Goal: Find specific page/section: Find specific page/section

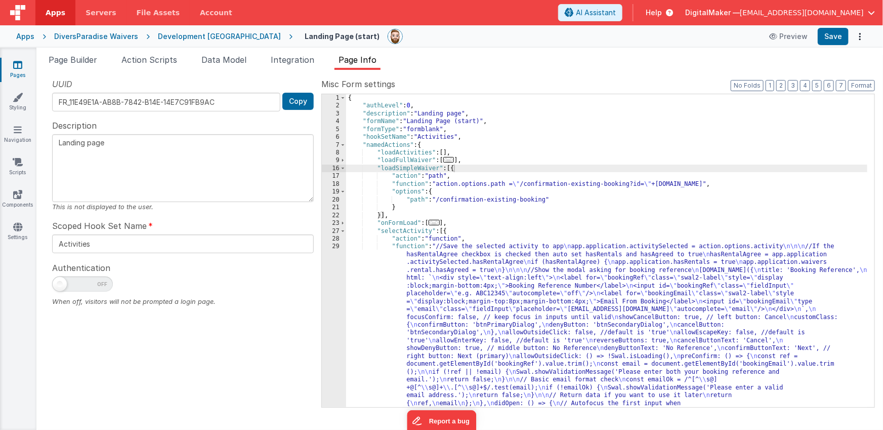
click at [30, 35] on div "Apps" at bounding box center [25, 36] width 18 height 10
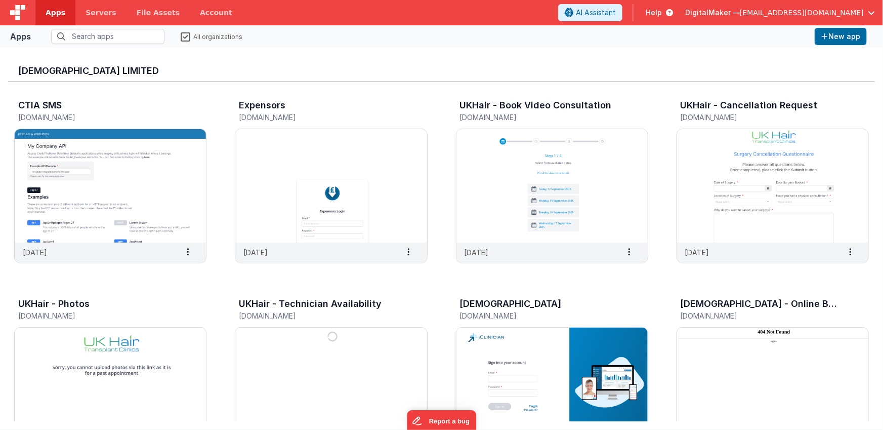
click at [496, 356] on img at bounding box center [551, 383] width 191 height 113
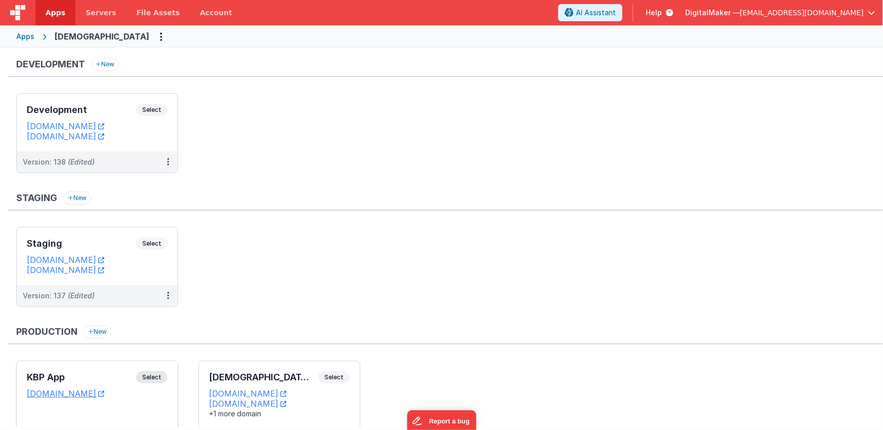
click at [117, 371] on div "KBP App Select" at bounding box center [97, 379] width 141 height 17
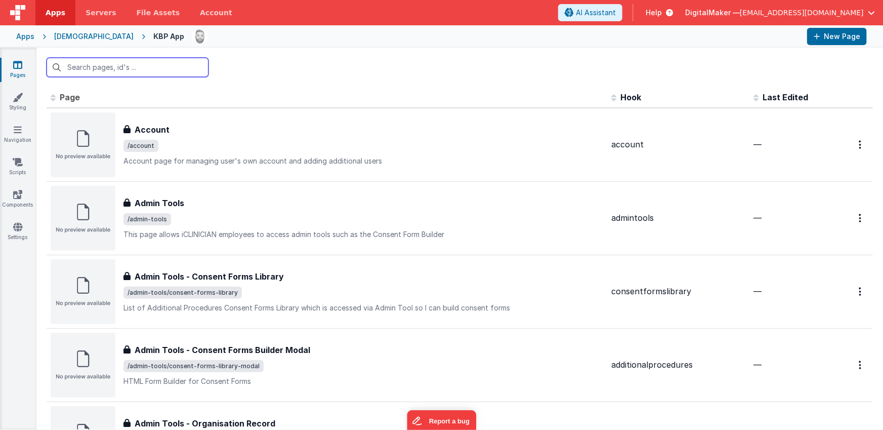
click at [116, 70] on input "text" at bounding box center [128, 67] width 162 height 19
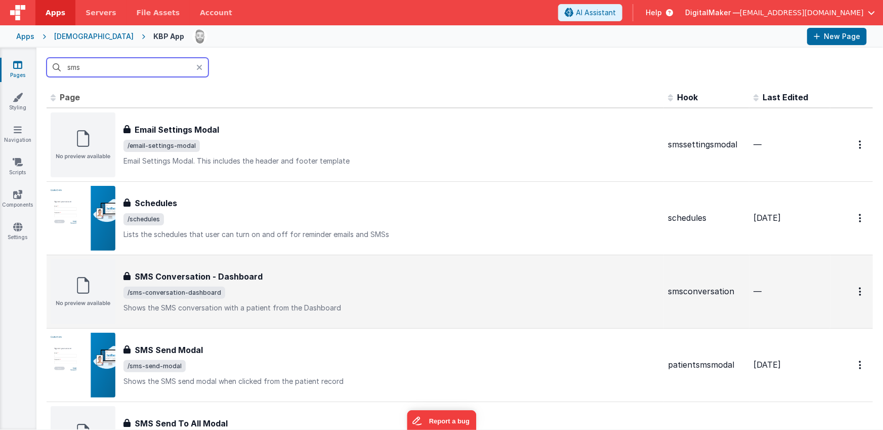
type input "sms"
click at [339, 292] on span "/sms-conversation-dashboard" at bounding box center [391, 292] width 536 height 12
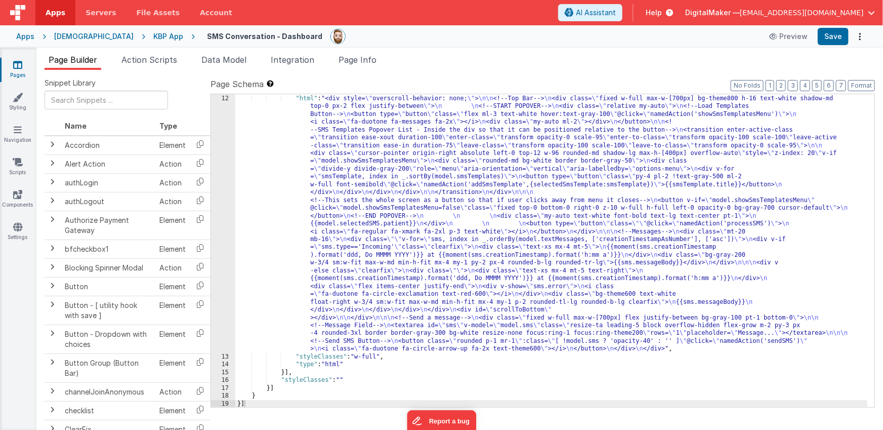
scroll to position [86, 0]
click at [372, 211] on div "} , { "html" : "<div style= \" overscroll-behavior: none; \" > \n\n <!--Top Bar…" at bounding box center [551, 251] width 632 height 328
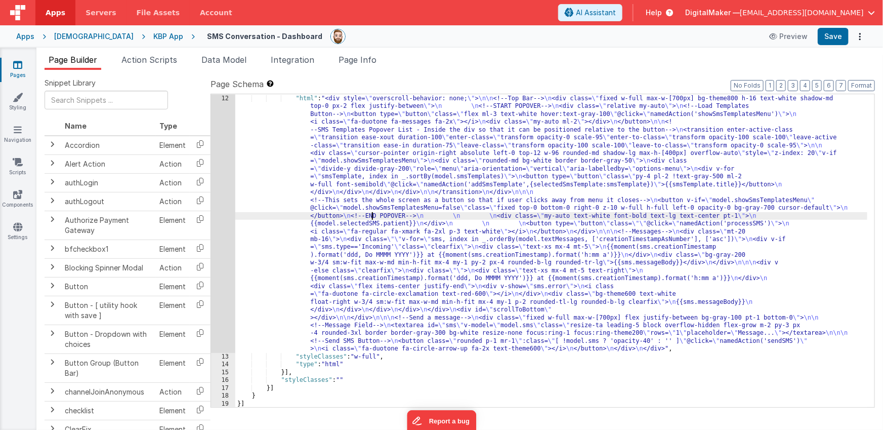
click at [216, 207] on div "12" at bounding box center [223, 224] width 24 height 258
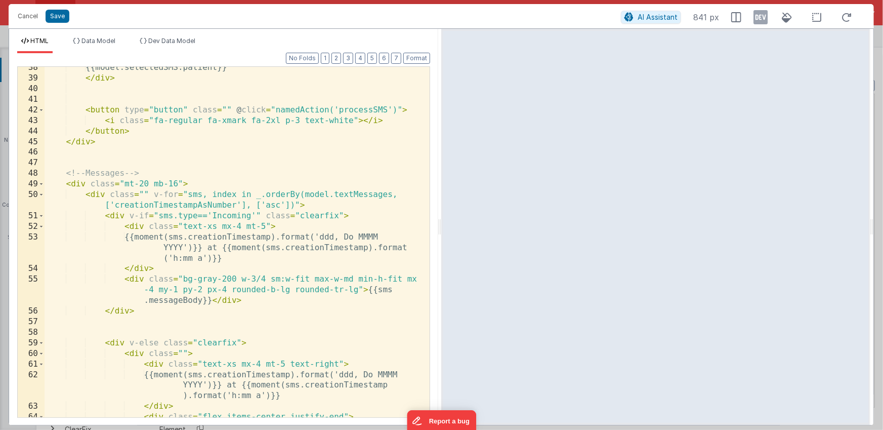
scroll to position [627, 0]
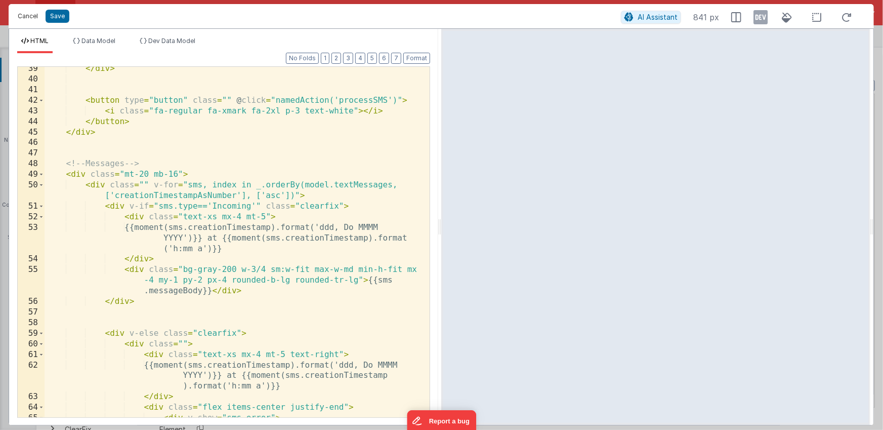
click at [34, 14] on button "Cancel" at bounding box center [28, 16] width 30 height 14
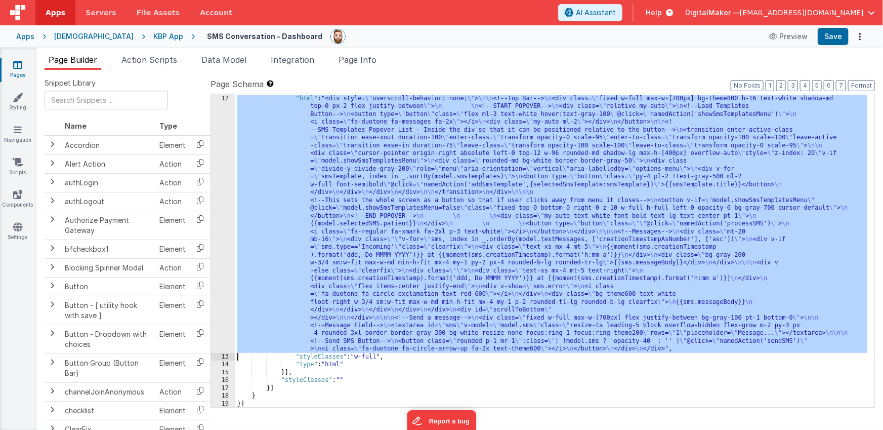
click at [437, 181] on div "} , { "html" : "<div style= \" overscroll-behavior: none; \" > \n\n <!--Top Bar…" at bounding box center [551, 251] width 632 height 328
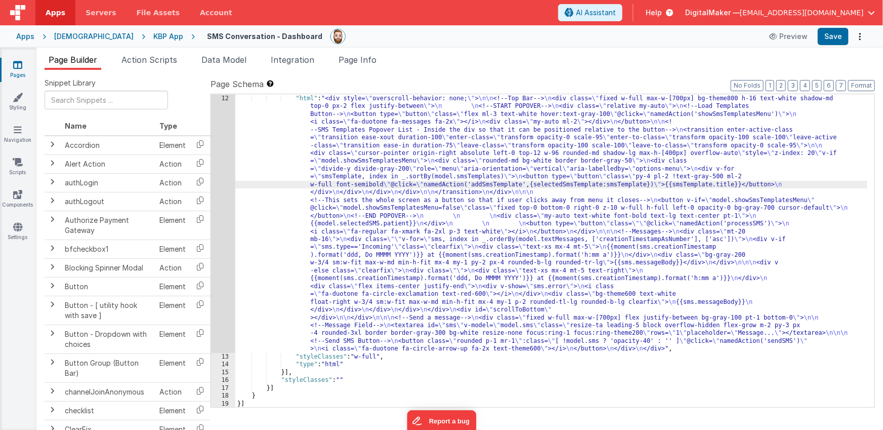
click at [220, 182] on div "12" at bounding box center [223, 224] width 24 height 258
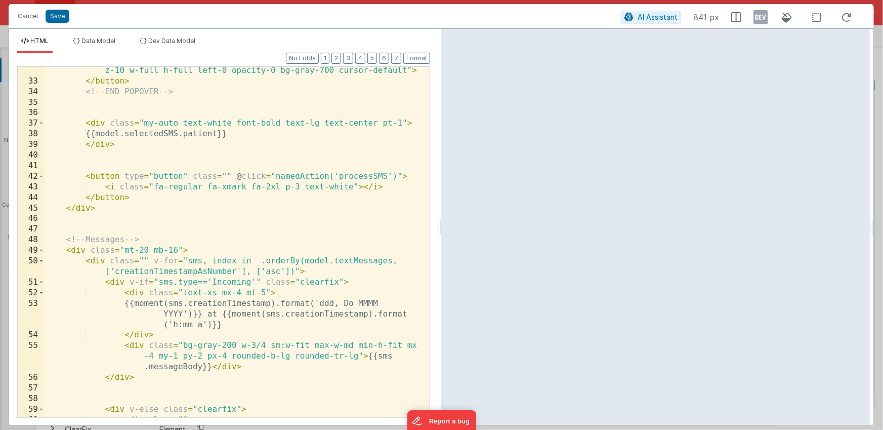
scroll to position [567, 0]
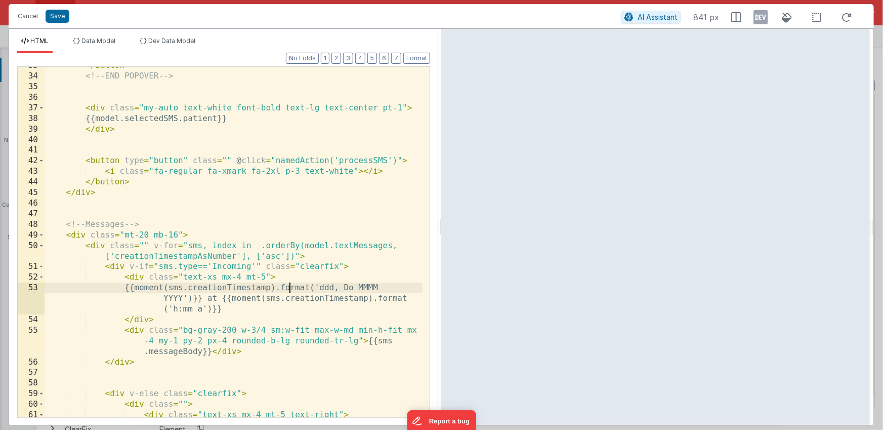
click at [290, 288] on div "</ button > <!-- END POPOVER --> < div class = "my-auto text-white font-bold te…" at bounding box center [234, 256] width 378 height 393
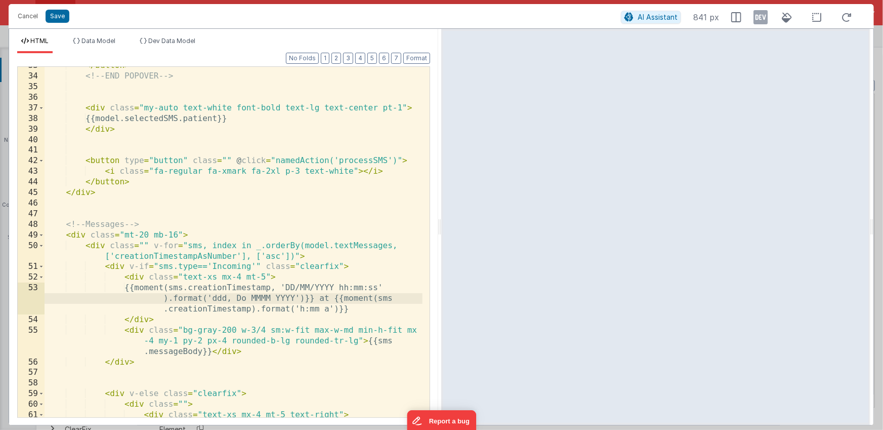
click at [251, 309] on div "</ button > <!-- END POPOVER --> < div class = "my-auto text-white font-bold te…" at bounding box center [234, 256] width 378 height 393
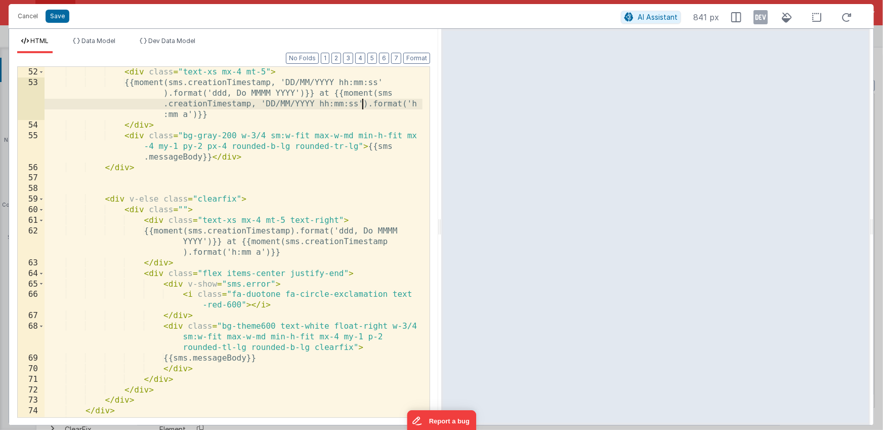
scroll to position [796, 0]
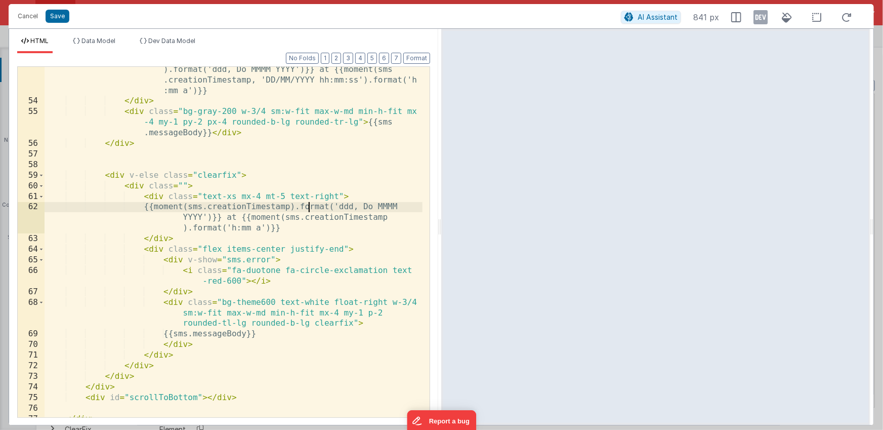
click at [310, 207] on div "{{moment(sms.creationTimestamp, 'DD/MM/YYYY hh:mm:ss' ).format('ddd, Do MMMM YY…" at bounding box center [234, 255] width 378 height 403
click at [290, 230] on div "{{moment(sms.creationTimestamp, 'DD/MM/YYYY hh:mm:ss' ).format('ddd, Do MMMM YY…" at bounding box center [234, 255] width 378 height 403
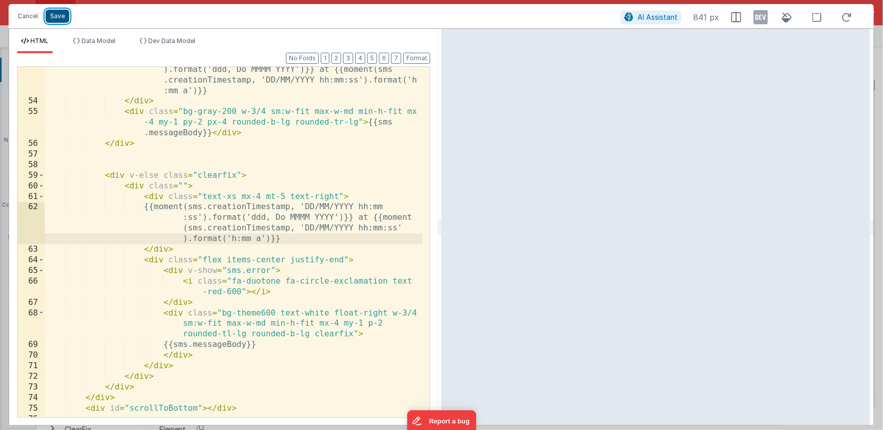
click at [58, 18] on button "Save" at bounding box center [58, 16] width 24 height 13
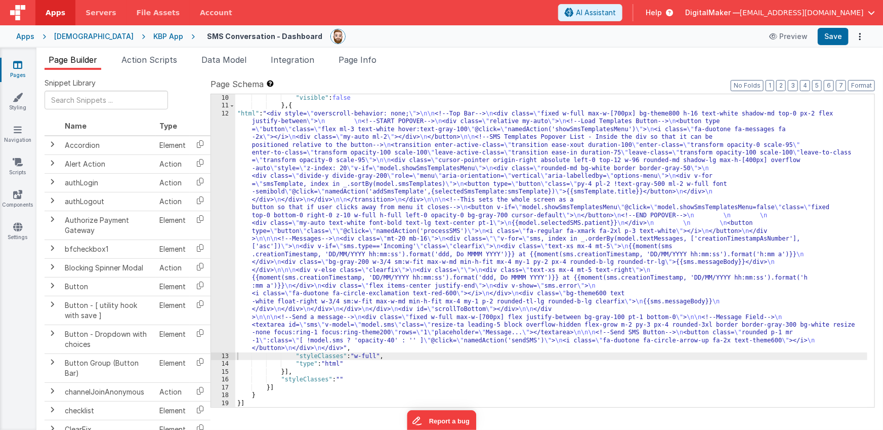
scroll to position [70, 0]
click at [831, 31] on button "Save" at bounding box center [833, 36] width 31 height 17
click at [356, 58] on span "Page Info" at bounding box center [357, 60] width 38 height 10
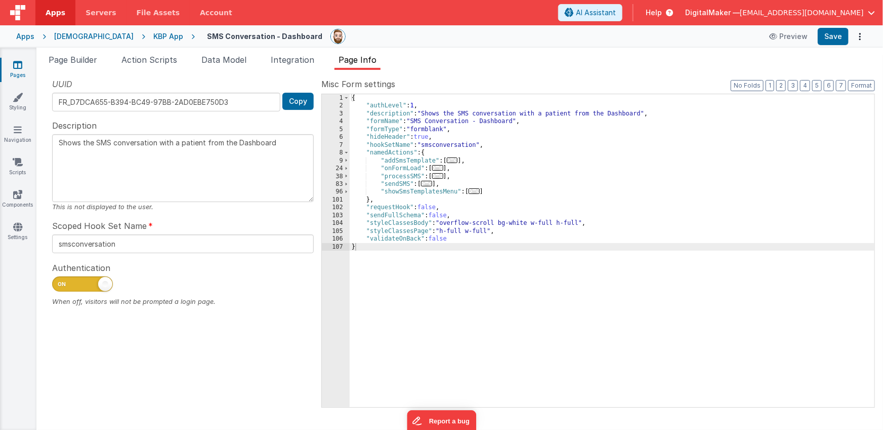
click at [439, 177] on span "..." at bounding box center [437, 176] width 11 height 6
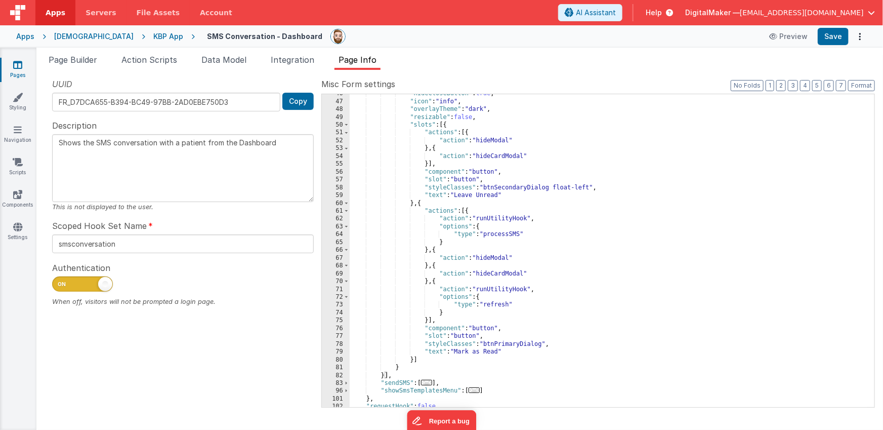
scroll to position [147, 0]
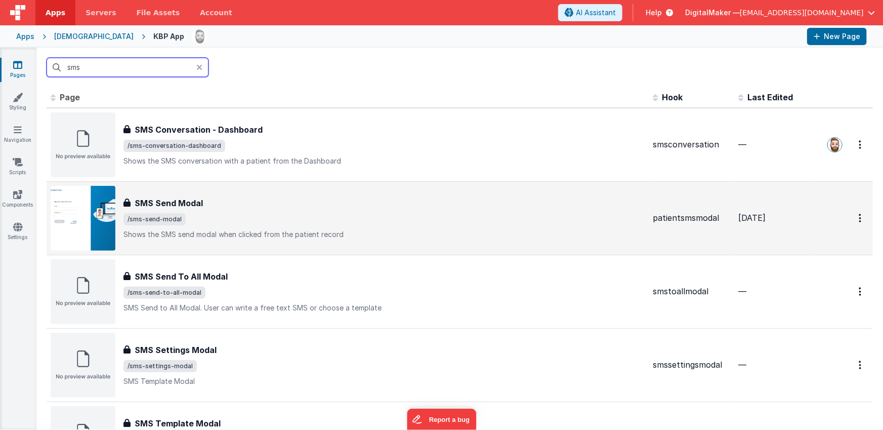
type input "sms"
click at [314, 218] on span "/sms-send-modal" at bounding box center [383, 219] width 521 height 12
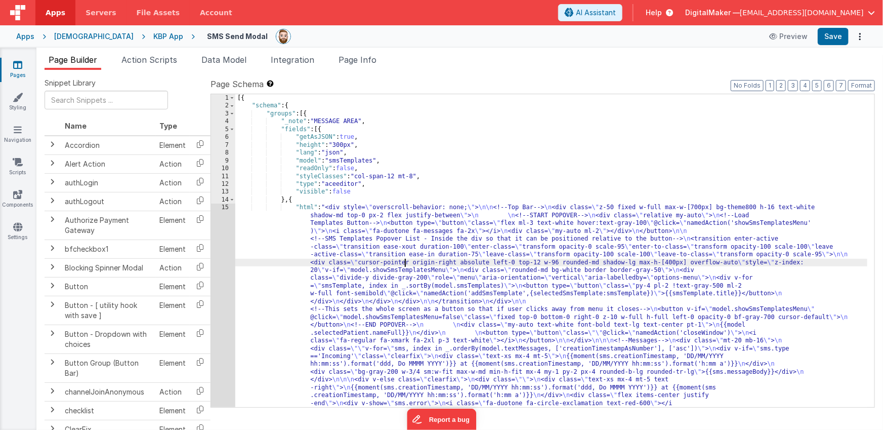
click at [405, 266] on div "[{ "schema" : { "groups" : [{ "_note" : "MESSAGE AREA" , "fields" : [{ "getAsJS…" at bounding box center [551, 395] width 632 height 602
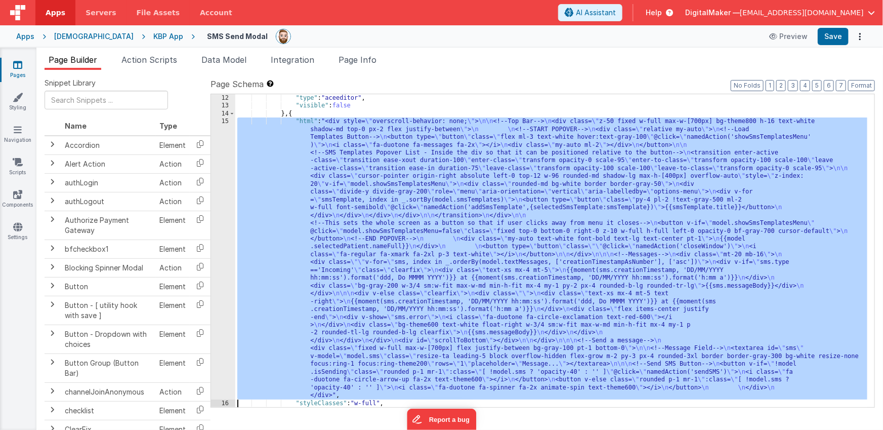
scroll to position [86, 0]
click at [224, 245] on div "15" at bounding box center [223, 257] width 24 height 281
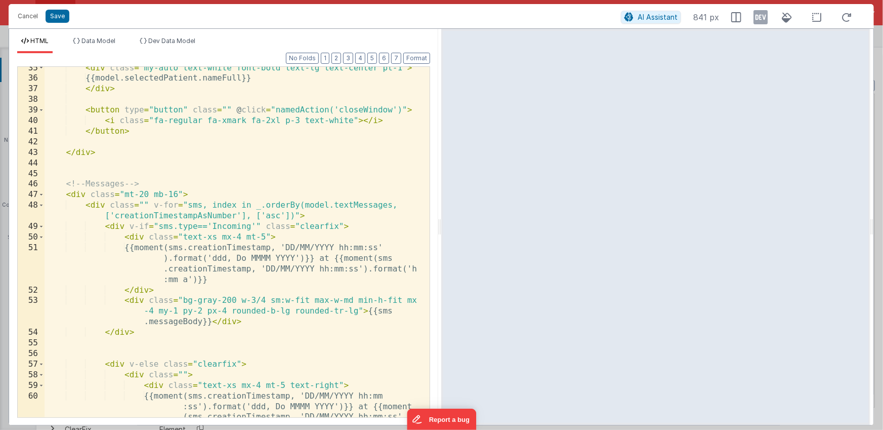
scroll to position [609, 0]
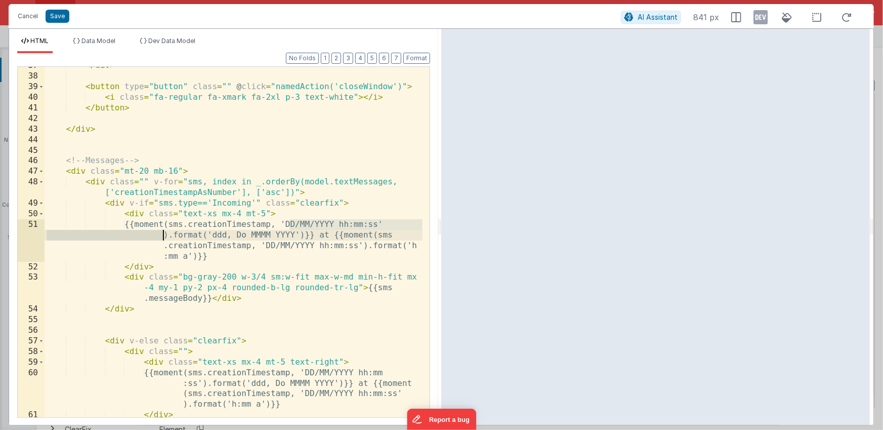
drag, startPoint x: 290, startPoint y: 225, endPoint x: 164, endPoint y: 234, distance: 126.8
click at [164, 234] on div "</ div > < button type = "button" class = "" @ click = "namedAction('closeWindo…" at bounding box center [234, 245] width 378 height 371
click at [31, 17] on button "Cancel" at bounding box center [28, 16] width 30 height 14
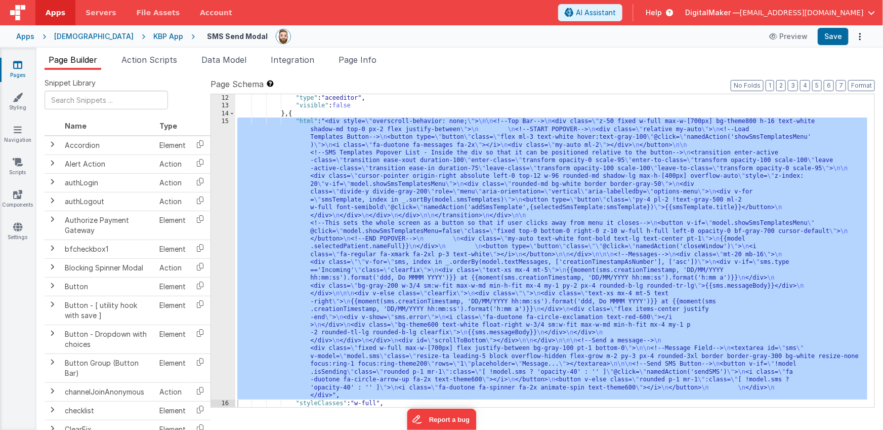
click at [82, 37] on div "[DEMOGRAPHIC_DATA]" at bounding box center [93, 36] width 79 height 10
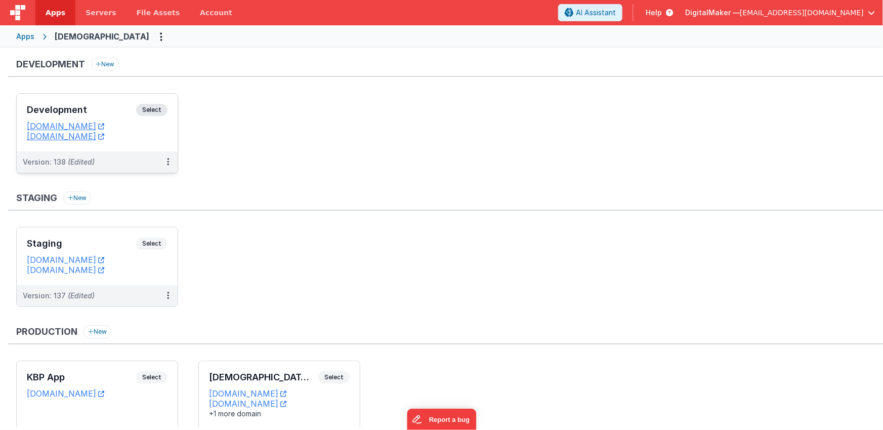
click at [109, 105] on h3 "Development" at bounding box center [81, 110] width 109 height 10
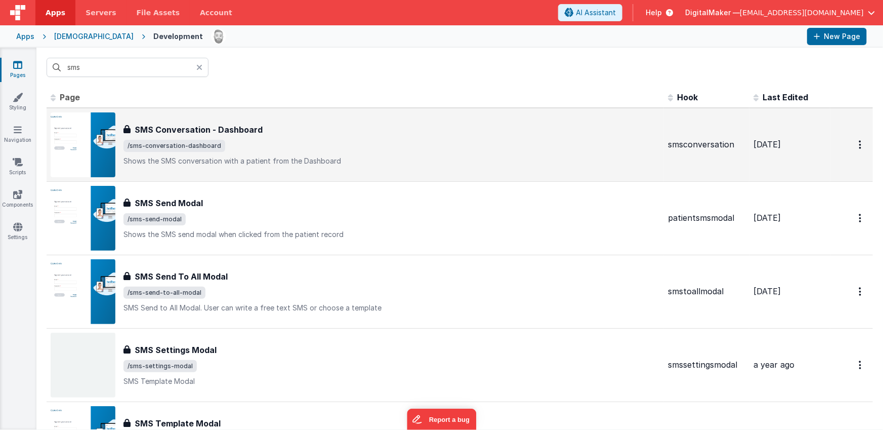
click at [222, 129] on h3 "SMS Conversation - Dashboard" at bounding box center [199, 129] width 128 height 12
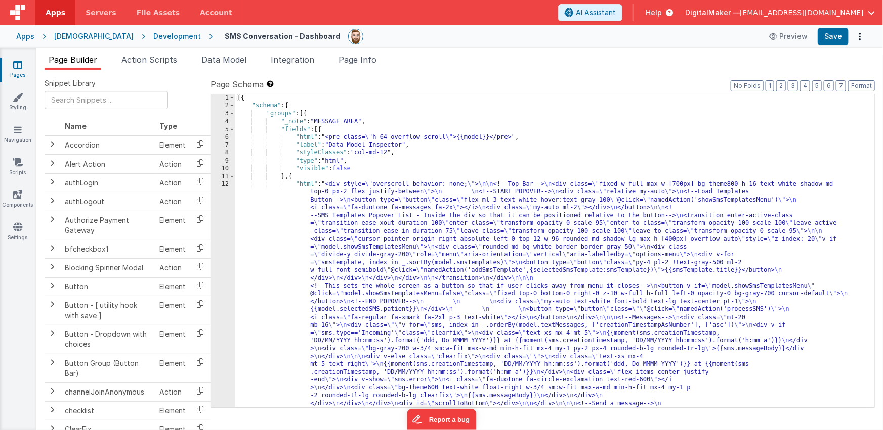
click at [401, 260] on div "[{ "schema" : { "groups" : [{ "_note" : "MESSAGE AREA" , "fields" : [{ "html" :…" at bounding box center [551, 387] width 632 height 586
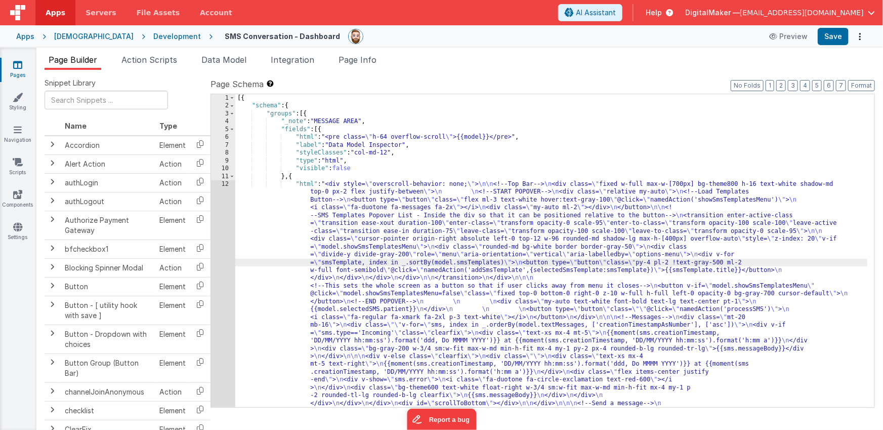
scroll to position [47, 0]
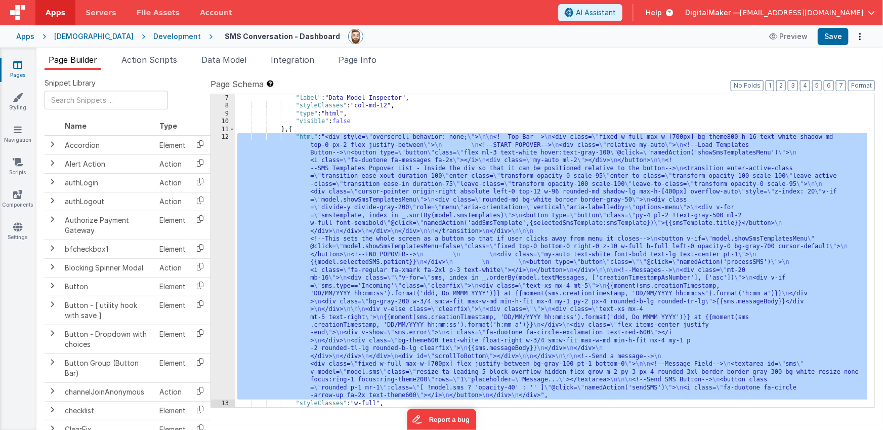
click at [224, 243] on div "12" at bounding box center [223, 266] width 24 height 266
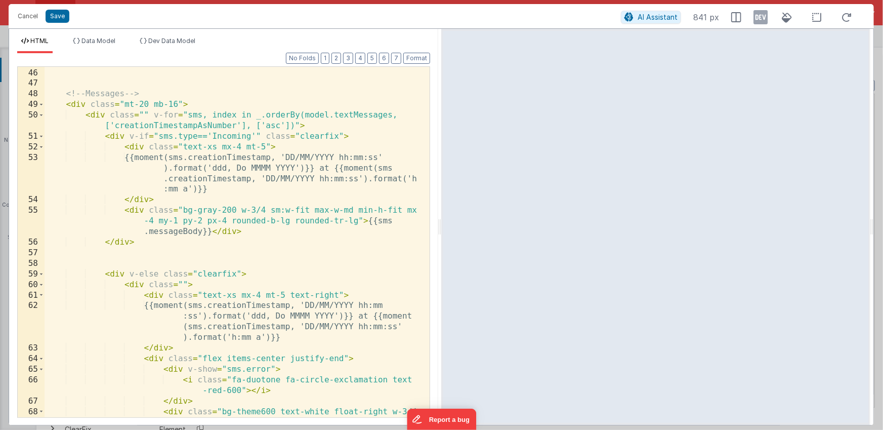
scroll to position [697, 0]
click at [26, 17] on button "Cancel" at bounding box center [28, 16] width 30 height 14
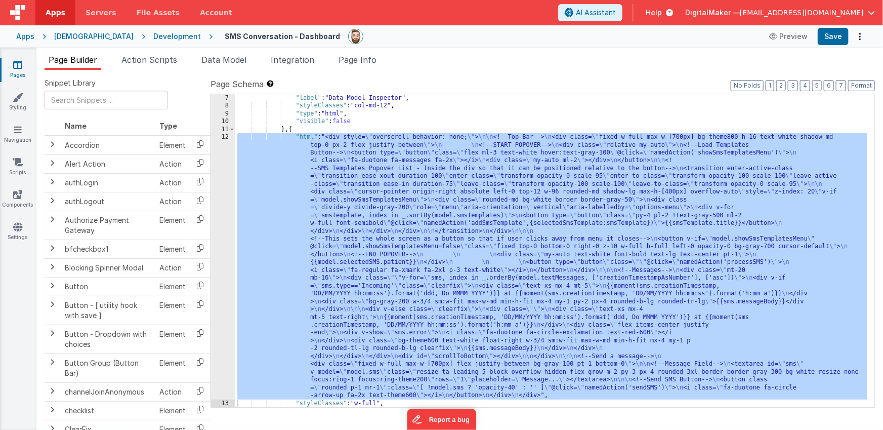
scroll to position [55, 0]
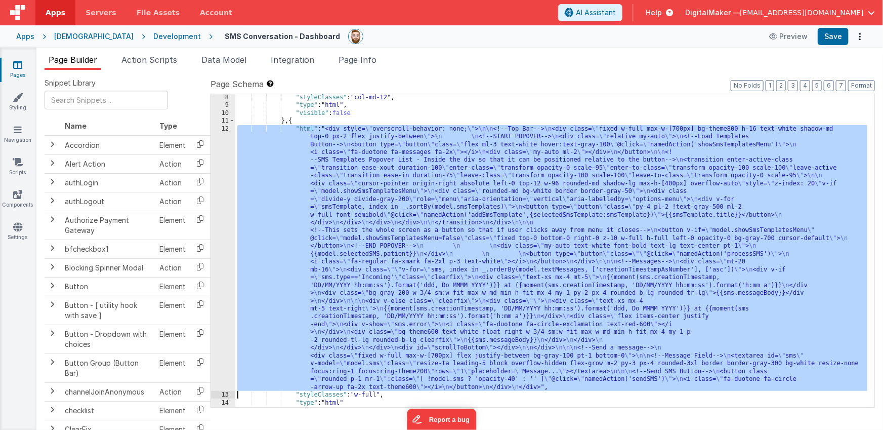
click at [405, 241] on div ""styleClasses" : "col-md-12" , "type" : "html" , "visible" : false } , { "html"…" at bounding box center [551, 258] width 632 height 328
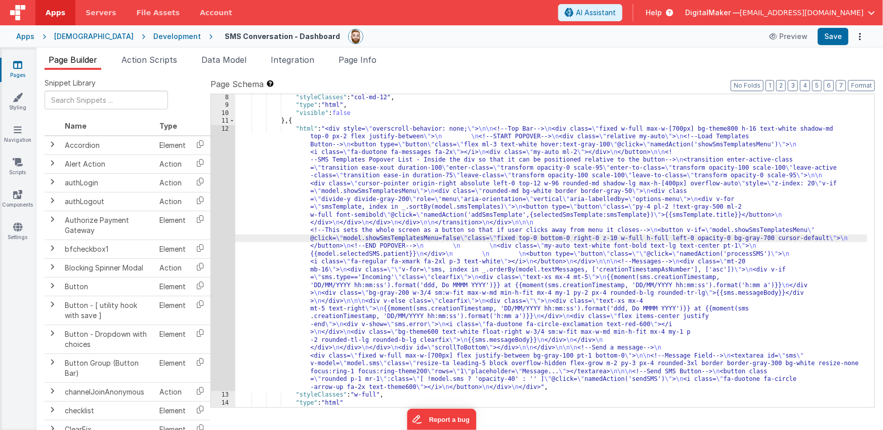
click at [224, 240] on div "12" at bounding box center [223, 258] width 24 height 266
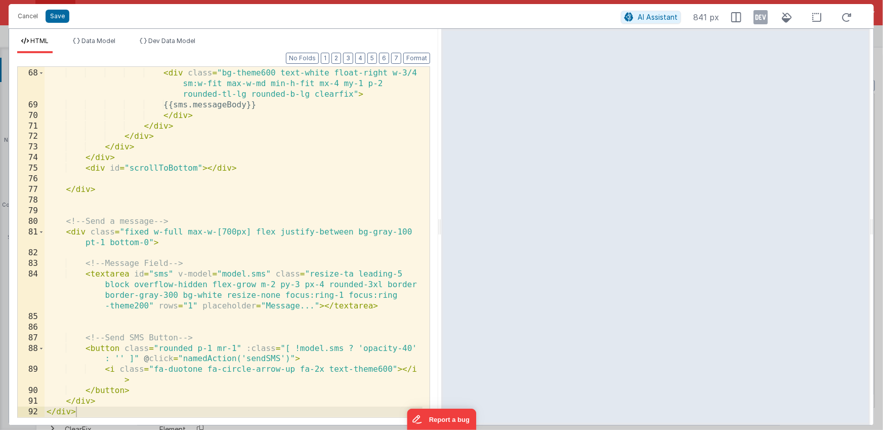
scroll to position [1035, 0]
click at [20, 16] on button "Cancel" at bounding box center [28, 16] width 30 height 14
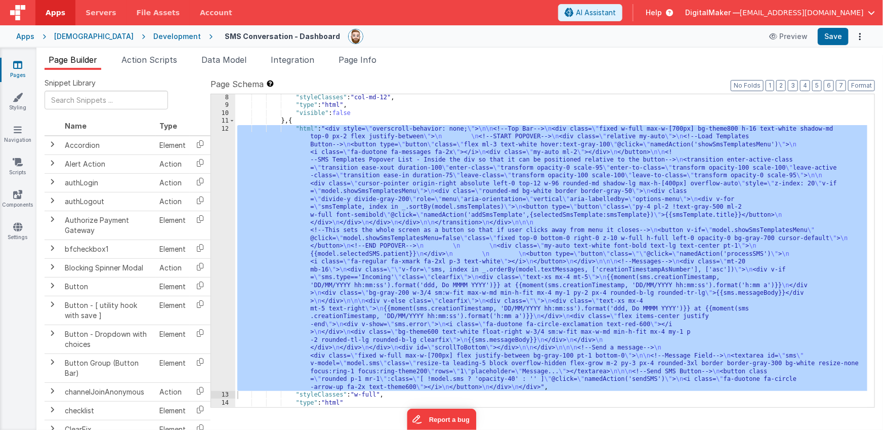
click at [20, 66] on icon at bounding box center [17, 65] width 9 height 10
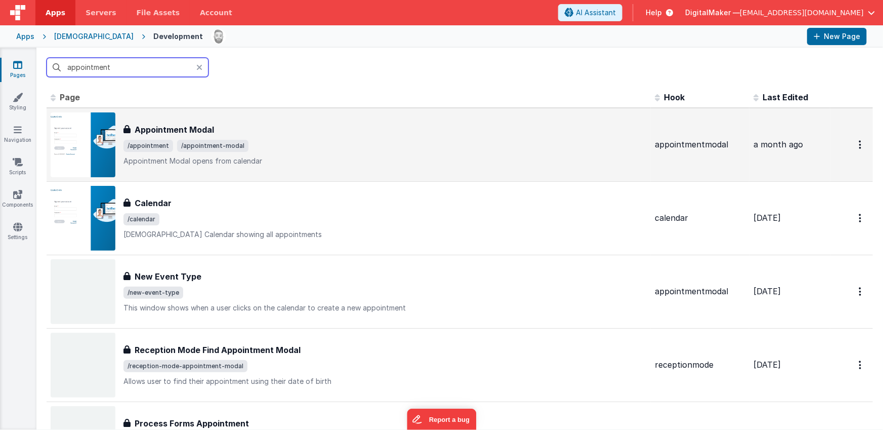
type input "appointment"
click at [307, 140] on span "/appointment /appointment-modal" at bounding box center [384, 146] width 523 height 12
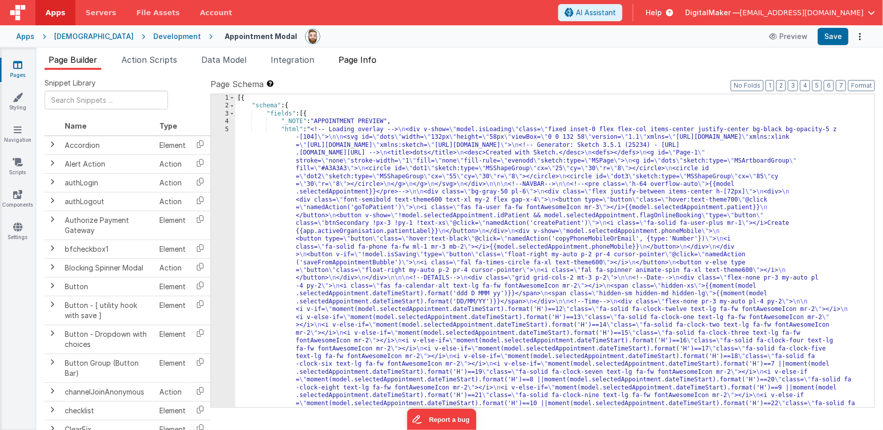
click at [361, 58] on span "Page Info" at bounding box center [357, 60] width 38 height 10
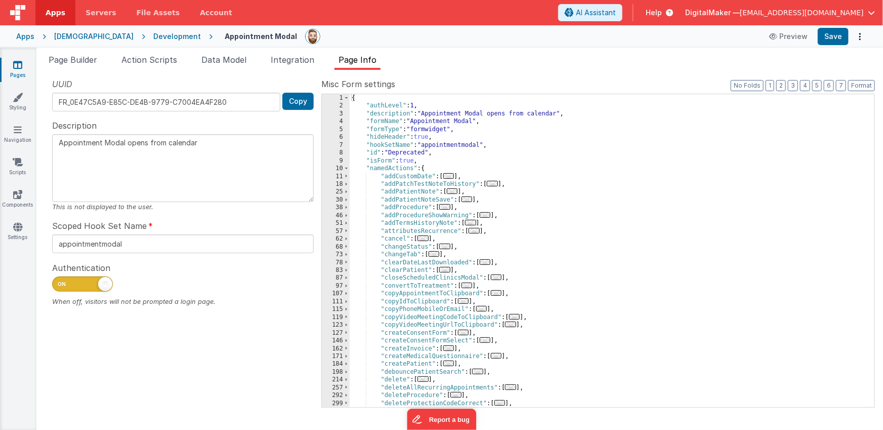
click at [582, 194] on div "{ "authLevel" : 1 , "description" : "Appointment Modal opens from calendar" , "…" at bounding box center [609, 258] width 518 height 328
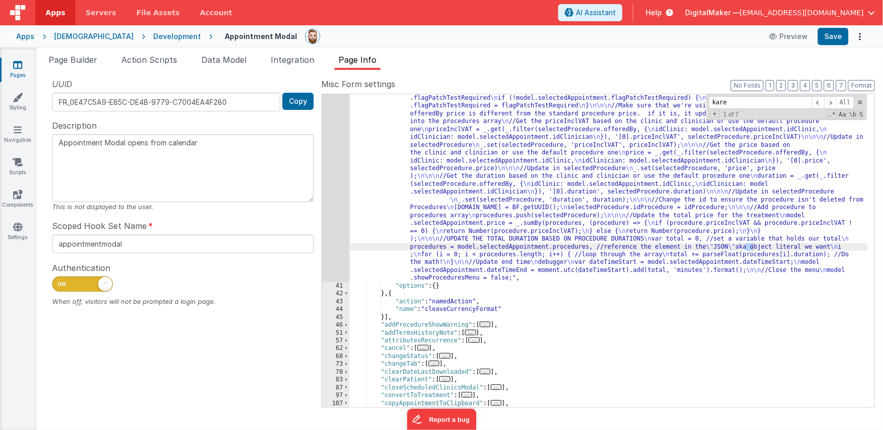
scroll to position [1634, 0]
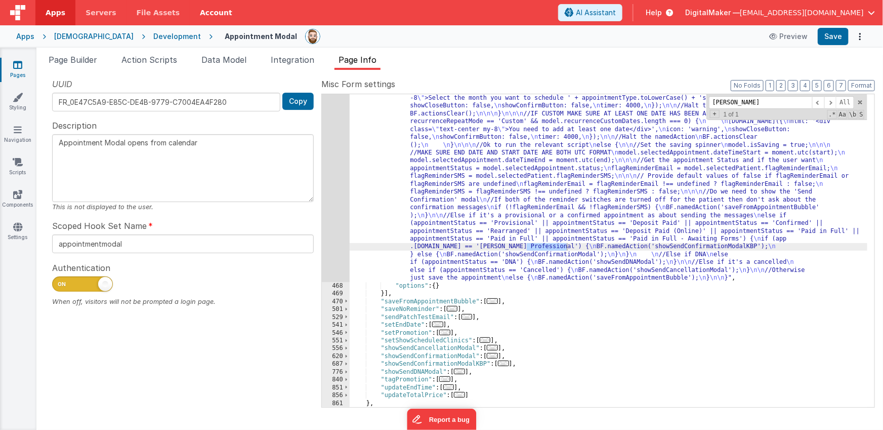
type input "karen betts"
click at [489, 246] on div ""function" : "debugger \n //SET START AND END TIME TO VARIABLES \n var start = …" at bounding box center [609, 58] width 518 height 1087
paste textarea
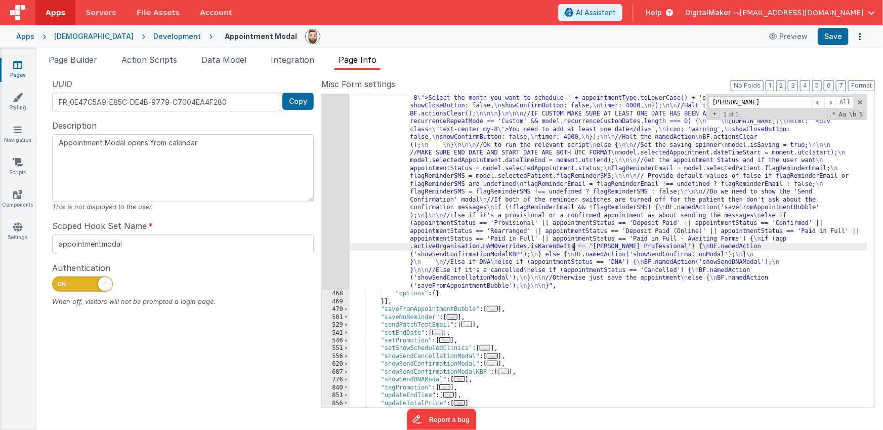
click at [683, 245] on div ""function" : "debugger \n //SET START AND END TIME TO VARIABLES \n var start = …" at bounding box center [609, 62] width 518 height 1094
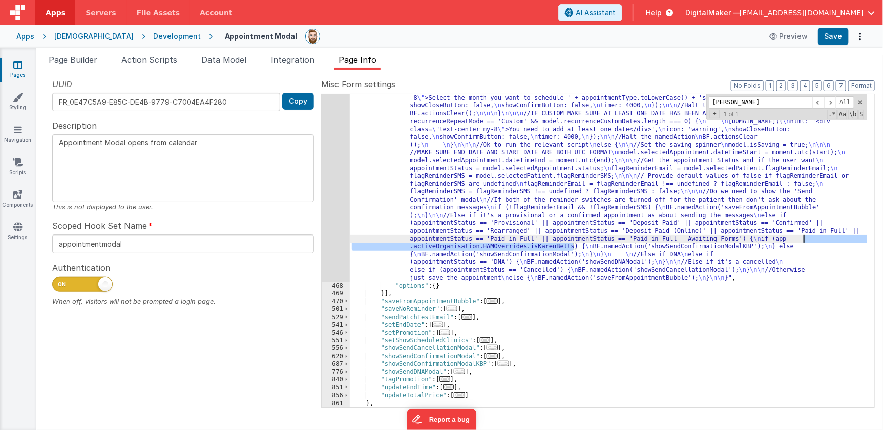
click at [803, 239] on div ""function" : "debugger \n //SET START AND END TIME TO VARIABLES \n var start = …" at bounding box center [609, 58] width 518 height 1087
click at [72, 34] on div "[DEMOGRAPHIC_DATA]" at bounding box center [93, 36] width 79 height 10
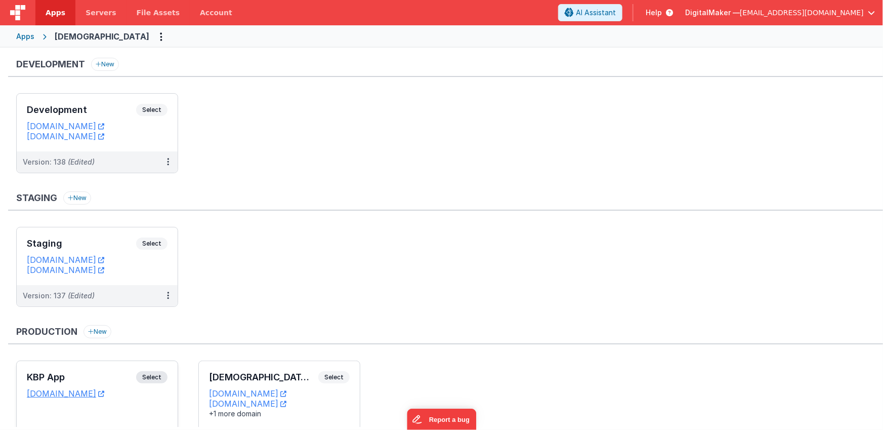
click at [109, 372] on h3 "KBP App" at bounding box center [81, 377] width 109 height 10
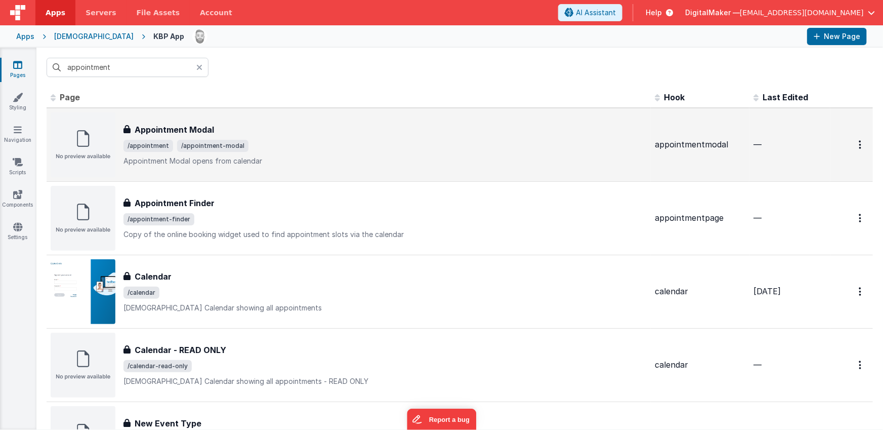
click at [285, 129] on div "Appointment Modal" at bounding box center [384, 129] width 523 height 12
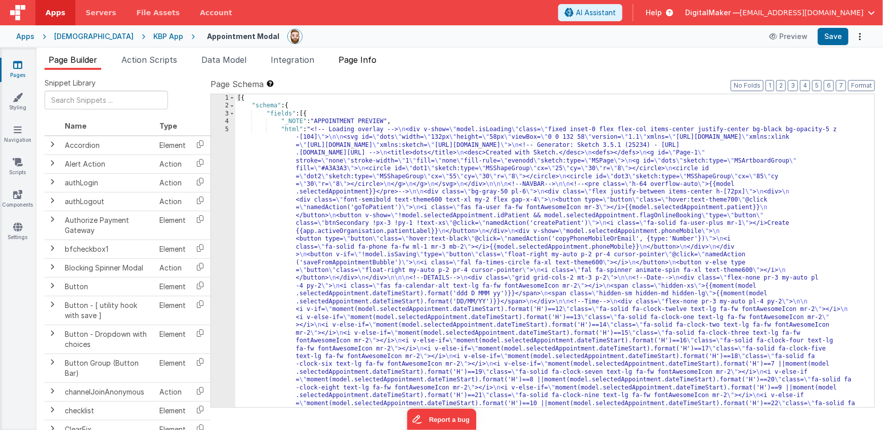
click at [365, 63] on span "Page Info" at bounding box center [357, 60] width 38 height 10
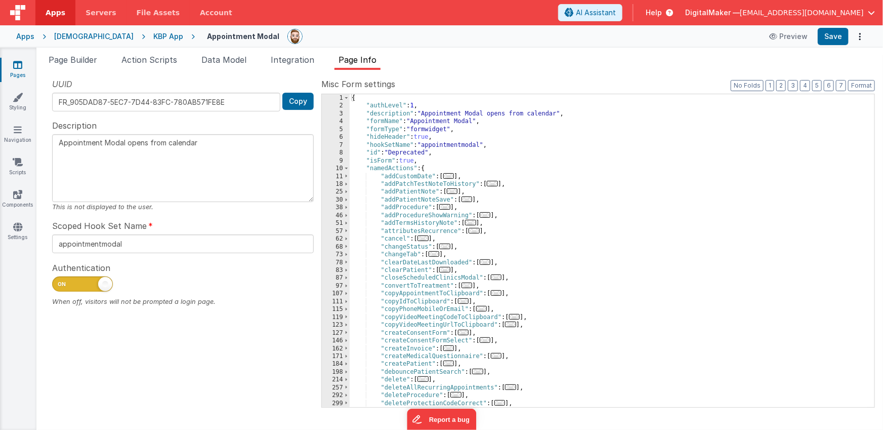
click at [579, 199] on div "{ "authLevel" : 1 , "description" : "Appointment Modal opens from calendar" , "…" at bounding box center [609, 258] width 518 height 328
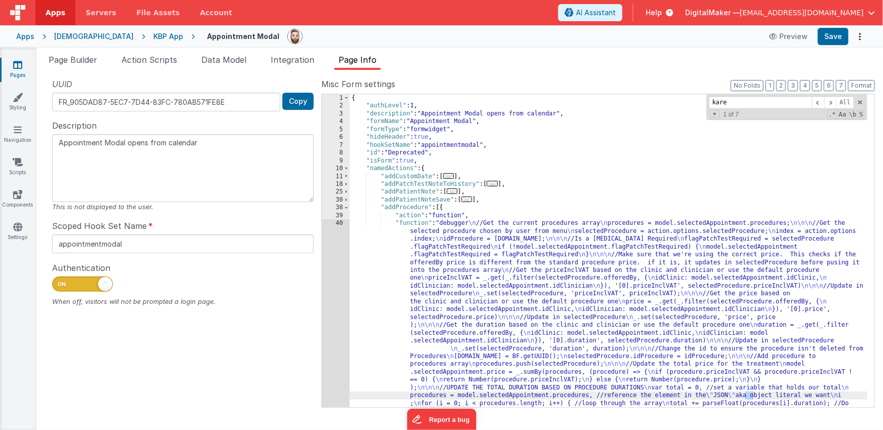
scroll to position [1579, 0]
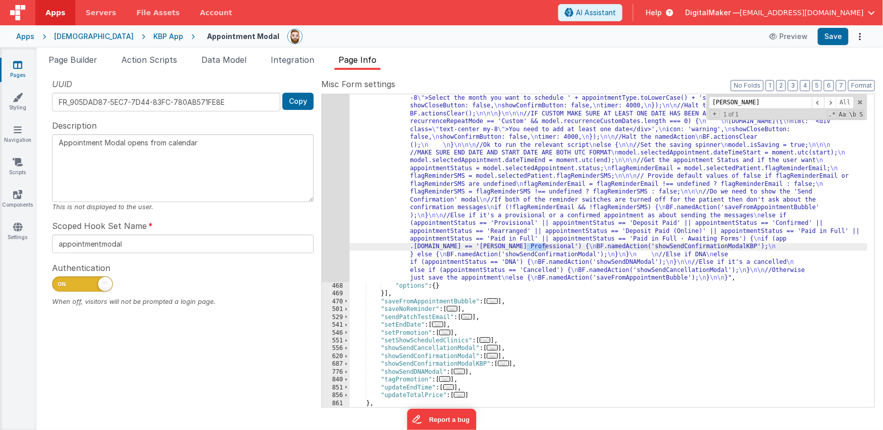
type input "karen"
click at [804, 237] on div ""function" : "debugger \n //SET START AND END TIME TO VARIABLES \n var start = …" at bounding box center [609, 58] width 518 height 1087
click at [619, 246] on div ""function" : "debugger \n //SET START AND END TIME TO VARIABLES \n var start = …" at bounding box center [609, 58] width 518 height 1087
